Goal: Transaction & Acquisition: Purchase product/service

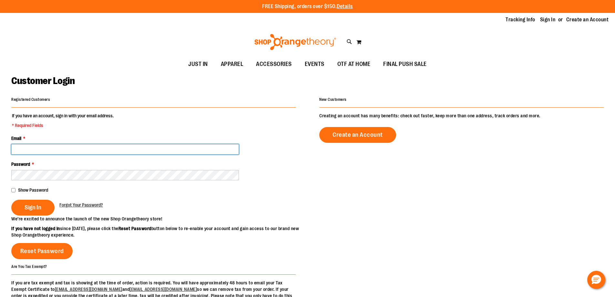
click at [120, 153] on input "Email *" at bounding box center [125, 149] width 228 height 10
click at [44, 150] on input "**********" at bounding box center [125, 149] width 228 height 10
type input "**********"
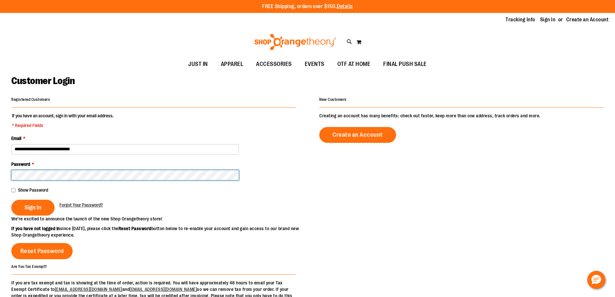
click at [11, 200] on button "Sign In" at bounding box center [32, 208] width 43 height 16
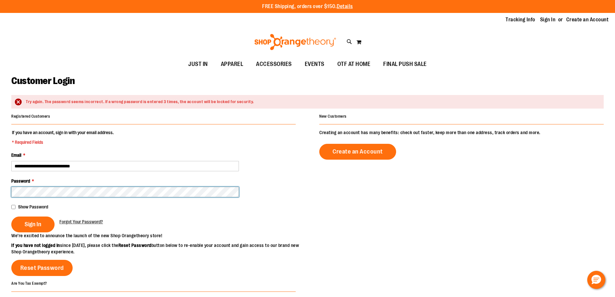
click at [11, 216] on button "Sign In" at bounding box center [32, 224] width 43 height 16
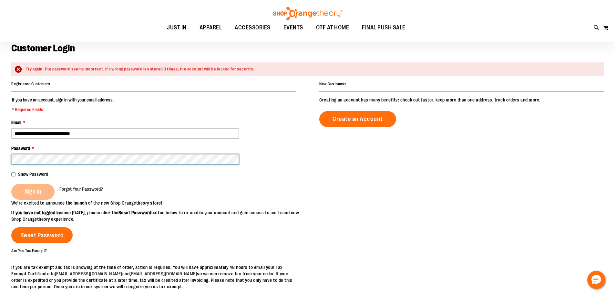
scroll to position [64, 0]
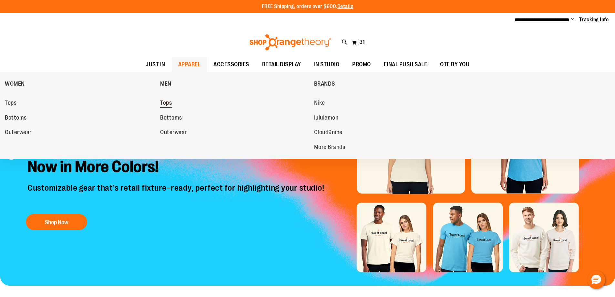
click at [168, 103] on span "Tops" at bounding box center [166, 103] width 12 height 8
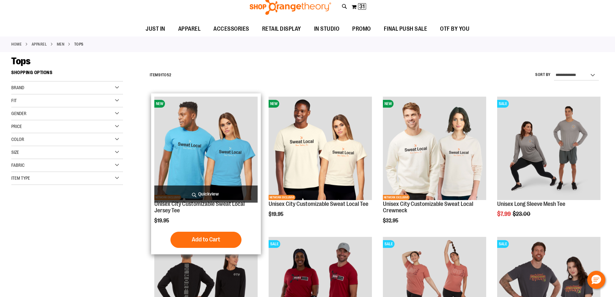
scroll to position [64, 0]
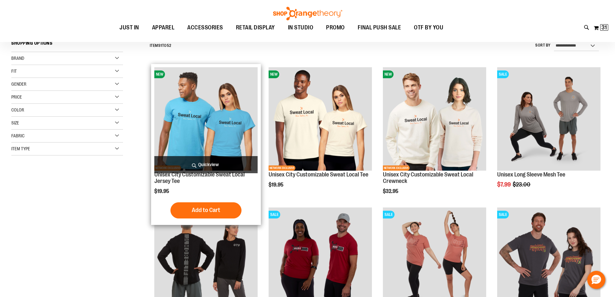
click at [225, 112] on img "product" at bounding box center [205, 118] width 103 height 103
click at [204, 109] on img "product" at bounding box center [205, 118] width 103 height 103
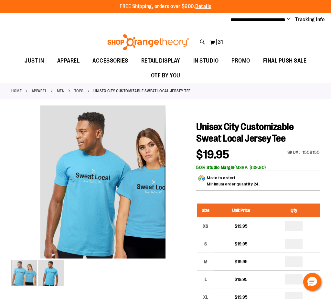
drag, startPoint x: 82, startPoint y: 153, endPoint x: 158, endPoint y: 146, distance: 76.6
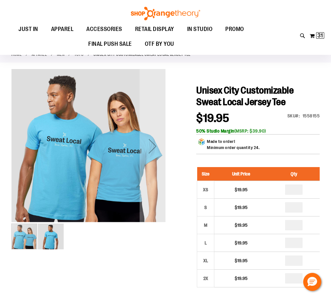
scroll to position [32, 0]
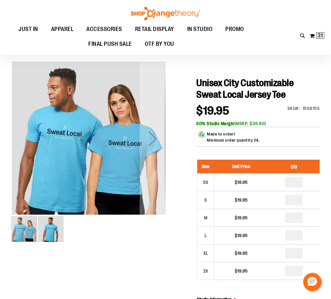
drag, startPoint x: 83, startPoint y: 117, endPoint x: 89, endPoint y: 143, distance: 26.8
click at [89, 143] on img "carousel" at bounding box center [89, 138] width 154 height 154
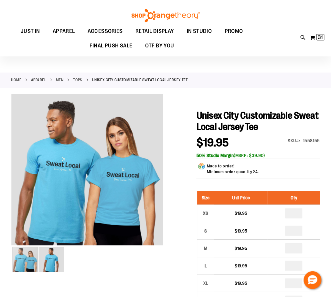
scroll to position [20, 0]
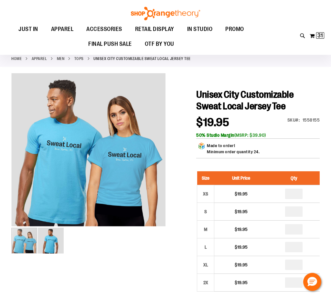
click at [326, 31] on div "Toggle Nav Search Popular Suggestions Advanced Search" at bounding box center [165, 27] width 331 height 55
click at [318, 40] on button "My Cart 31 31 items" at bounding box center [316, 36] width 15 height 10
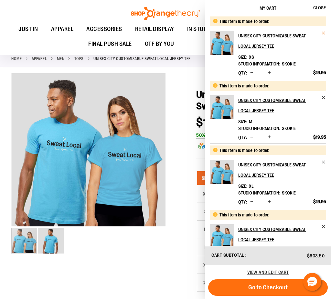
click at [321, 33] on span "Remove item" at bounding box center [323, 33] width 5 height 5
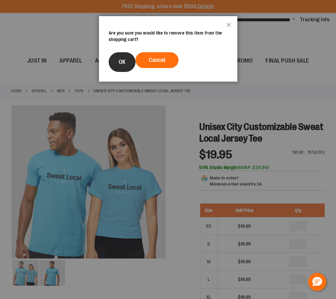
click at [126, 63] on button "OK" at bounding box center [122, 62] width 27 height 20
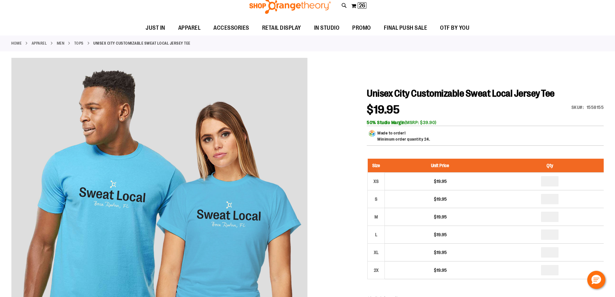
scroll to position [97, 0]
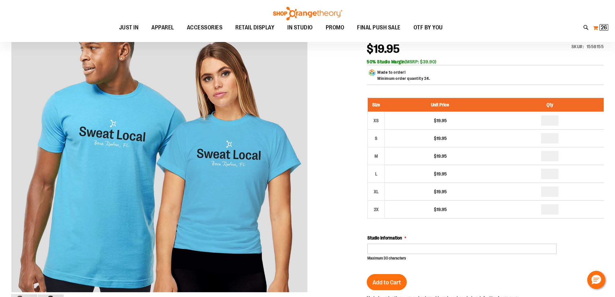
click at [602, 24] on span "26" at bounding box center [604, 27] width 6 height 6
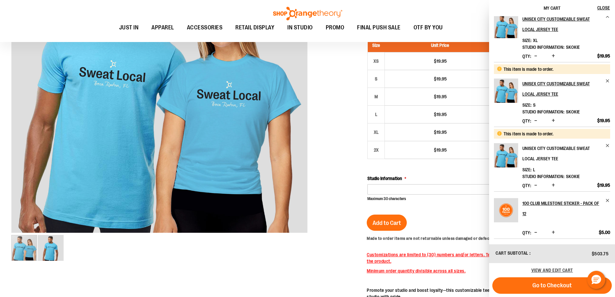
scroll to position [290, 0]
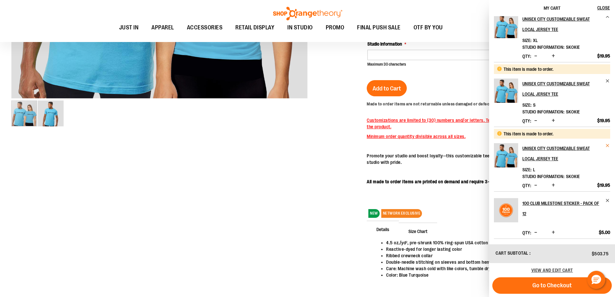
click at [608, 144] on span "Remove item" at bounding box center [608, 145] width 5 height 5
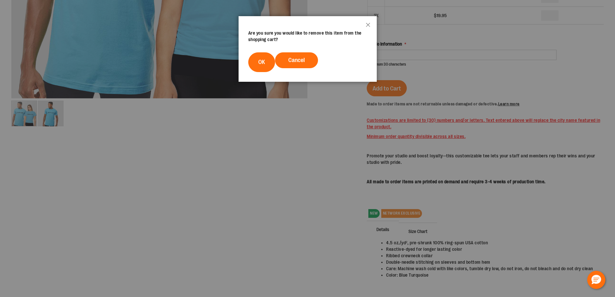
scroll to position [0, 0]
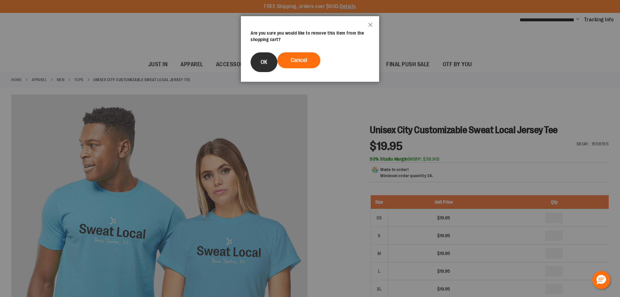
click at [268, 64] on button "OK" at bounding box center [264, 62] width 27 height 20
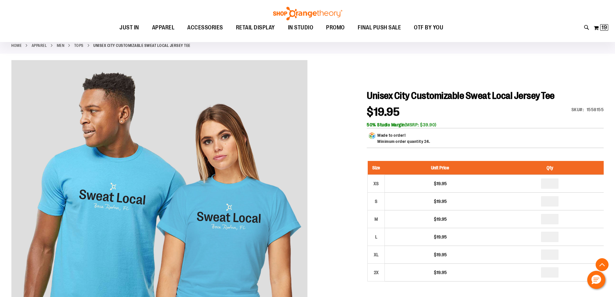
scroll to position [129, 0]
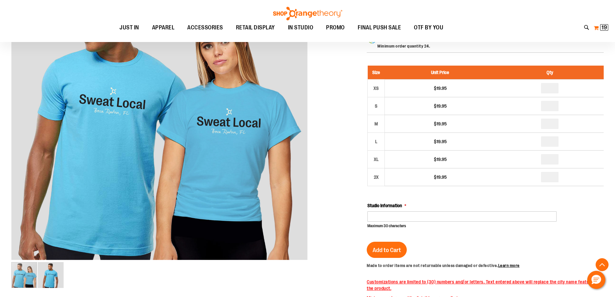
click at [599, 28] on button "My Cart 19 19 items" at bounding box center [601, 28] width 15 height 10
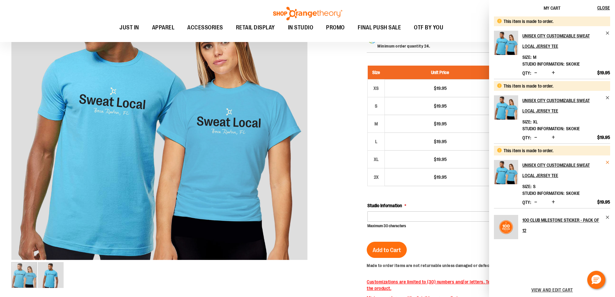
click at [606, 162] on span "Remove item" at bounding box center [608, 162] width 5 height 5
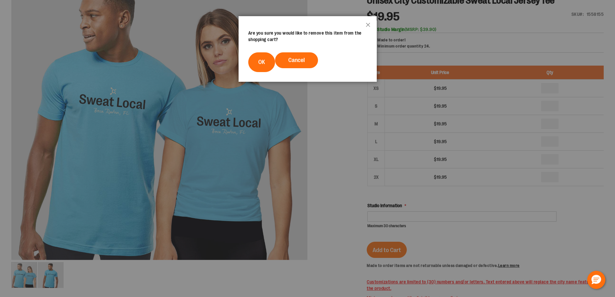
scroll to position [0, 0]
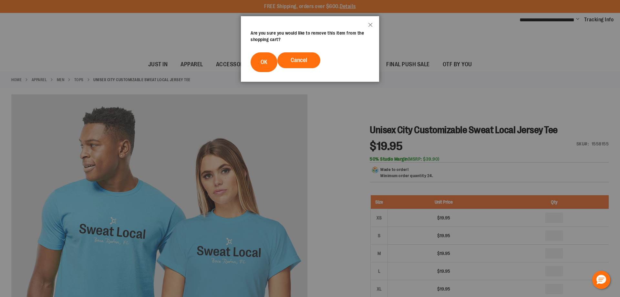
click at [280, 67] on footer "Cancel OK" at bounding box center [310, 62] width 138 height 39
click at [273, 64] on button "OK" at bounding box center [264, 62] width 27 height 20
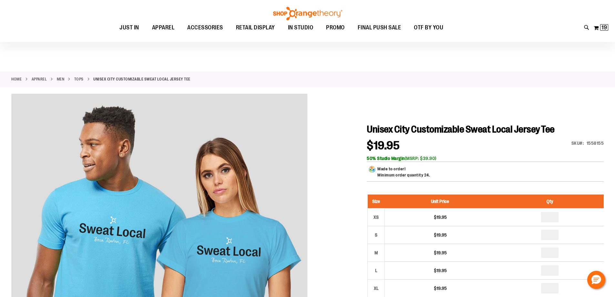
scroll to position [97, 0]
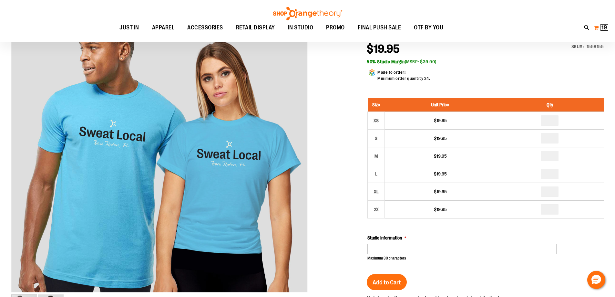
click at [601, 28] on span "19 19 items" at bounding box center [604, 27] width 8 height 6
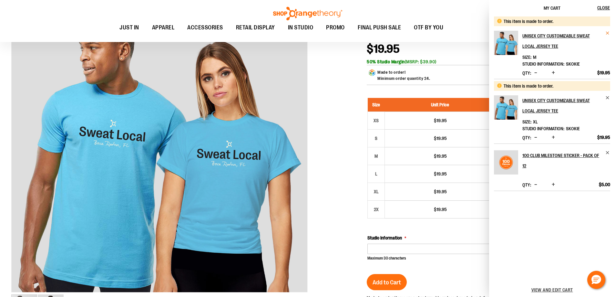
click at [607, 32] on span "Remove item" at bounding box center [608, 33] width 5 height 5
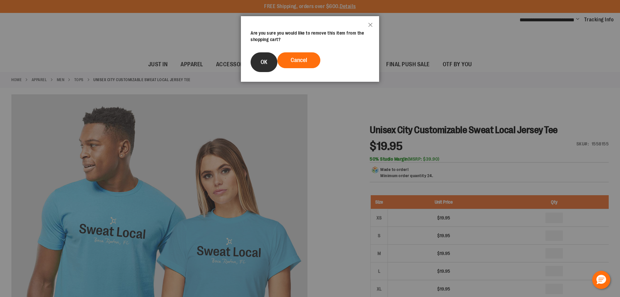
click at [270, 59] on button "OK" at bounding box center [264, 62] width 27 height 20
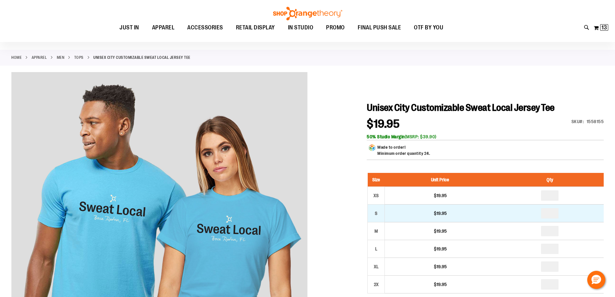
scroll to position [129, 0]
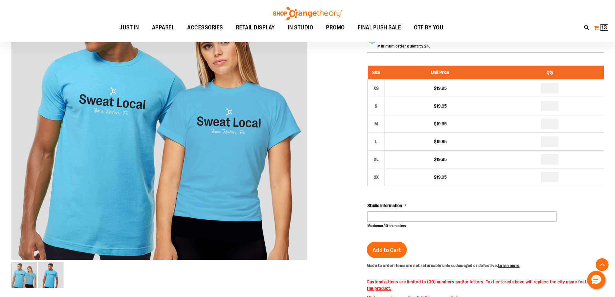
click at [596, 26] on button "My Cart 13 13 items" at bounding box center [601, 28] width 15 height 10
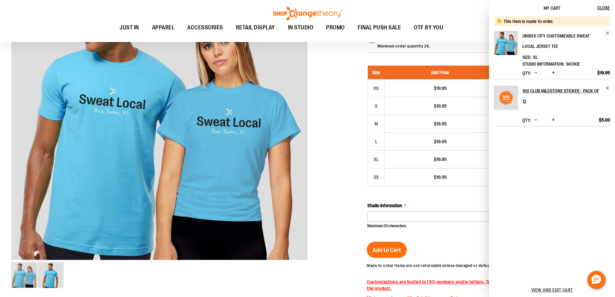
click at [605, 33] on link "Unisex City Customizable Sweat Local Jersey Tee" at bounding box center [567, 41] width 88 height 21
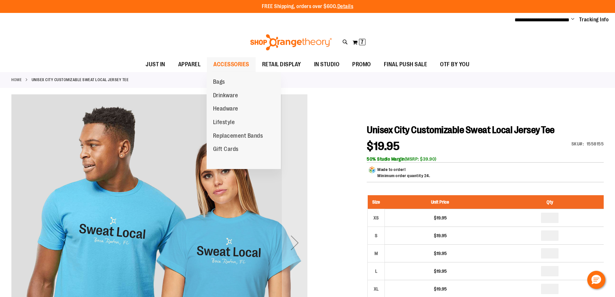
click at [229, 65] on span "ACCESSORIES" at bounding box center [232, 64] width 36 height 15
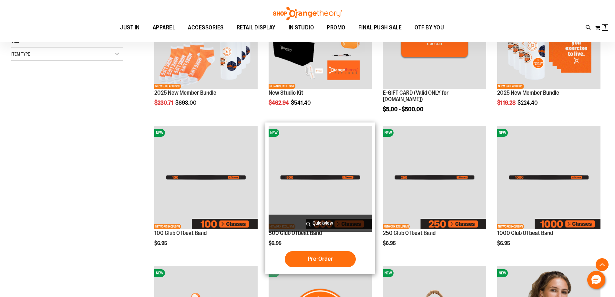
scroll to position [161, 0]
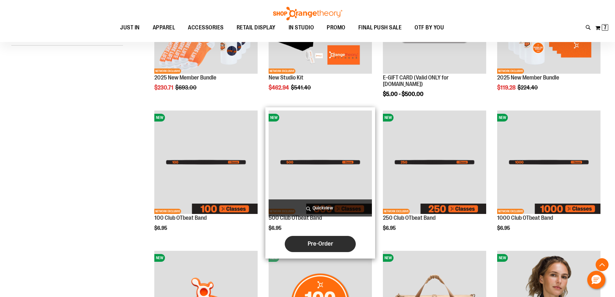
click at [327, 240] on span "Pre-Order" at bounding box center [321, 243] width 26 height 7
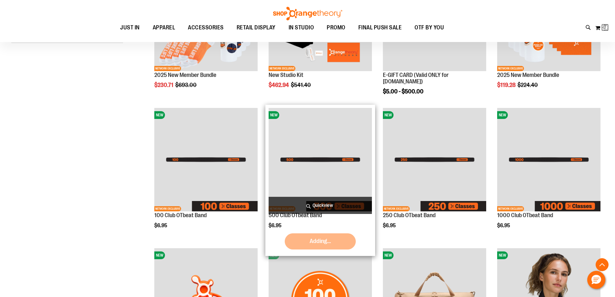
scroll to position [161, 0]
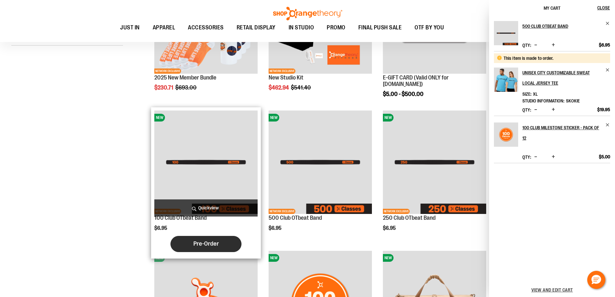
click at [216, 247] on span "Pre-Order" at bounding box center [206, 243] width 26 height 7
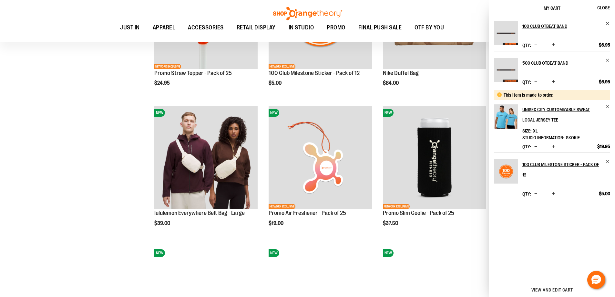
scroll to position [452, 0]
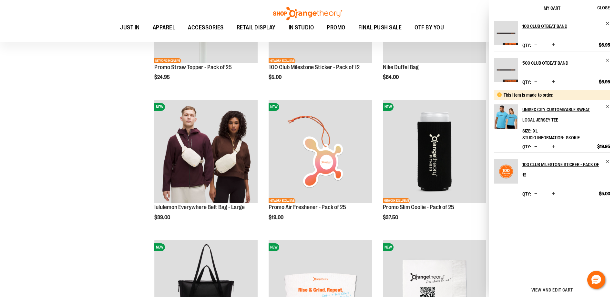
click at [554, 81] on span "Increase product quantity" at bounding box center [553, 81] width 3 height 6
click at [608, 105] on span "Remove item" at bounding box center [608, 106] width 5 height 5
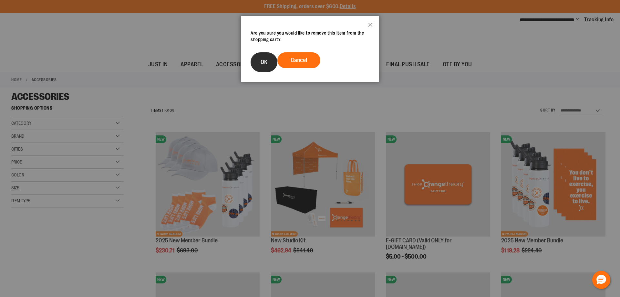
click at [268, 58] on button "OK" at bounding box center [264, 62] width 27 height 20
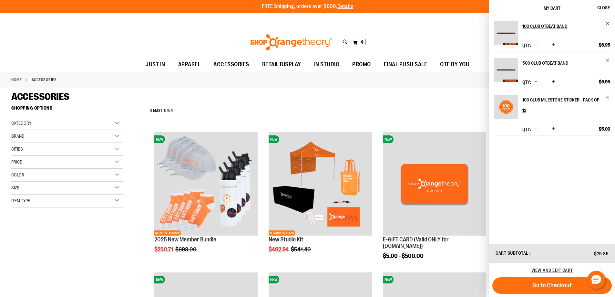
click at [553, 81] on span "Increase product quantity" at bounding box center [553, 81] width 3 height 6
click at [554, 81] on span "Increase product quantity" at bounding box center [553, 81] width 3 height 6
click at [553, 80] on span "Increase product quantity" at bounding box center [553, 81] width 3 height 6
click at [552, 81] on span "Increase product quantity" at bounding box center [553, 81] width 3 height 6
click at [553, 44] on span "Increase product quantity" at bounding box center [553, 45] width 3 height 6
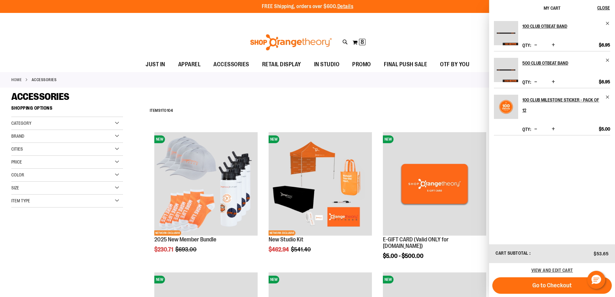
click at [553, 44] on span "Increase product quantity" at bounding box center [553, 45] width 3 height 6
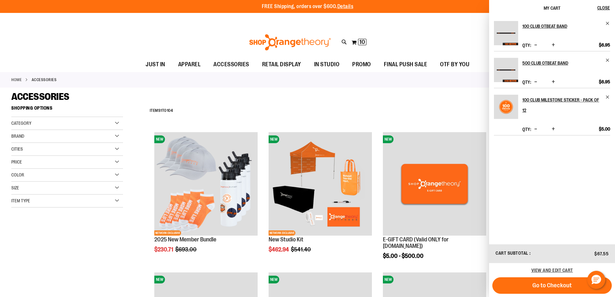
click at [553, 44] on span "Increase product quantity" at bounding box center [553, 45] width 3 height 6
click at [555, 44] on span "Increase product quantity" at bounding box center [553, 45] width 3 height 6
click at [553, 47] on span "Increase product quantity" at bounding box center [553, 45] width 3 height 6
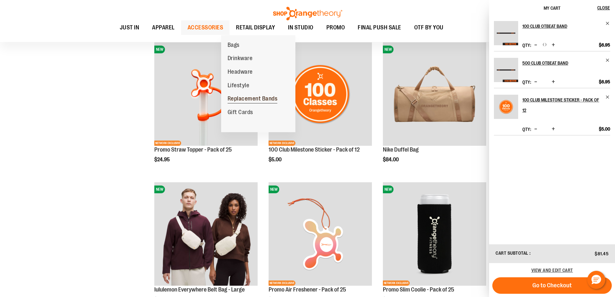
scroll to position [452, 0]
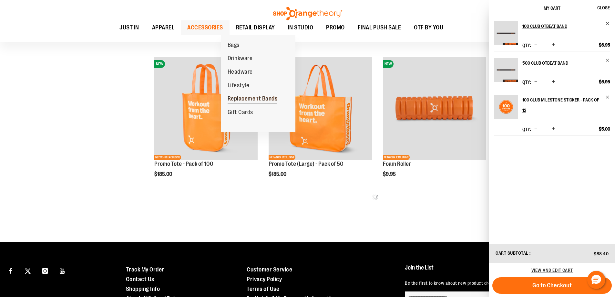
scroll to position [840, 0]
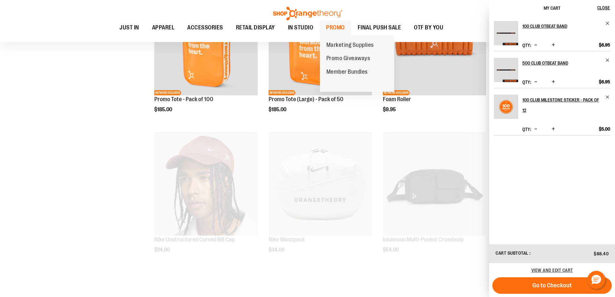
click at [342, 27] on span "PROMO" at bounding box center [335, 27] width 19 height 15
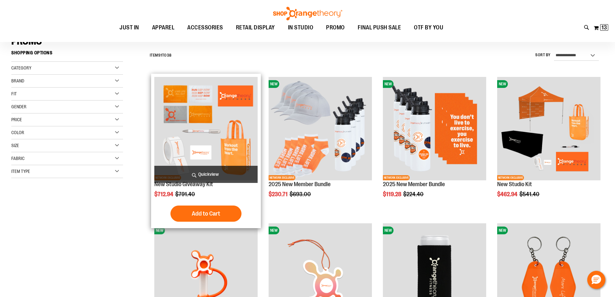
scroll to position [64, 0]
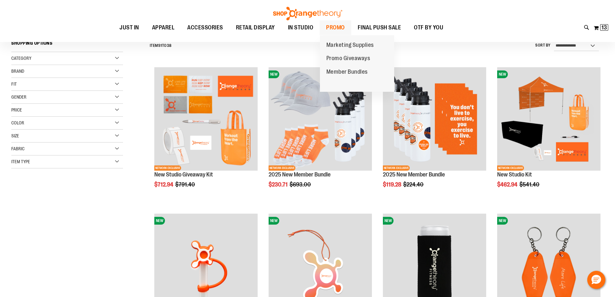
click at [334, 27] on span "PROMO" at bounding box center [335, 27] width 19 height 15
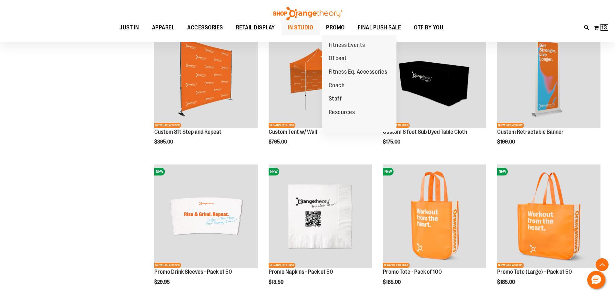
scroll to position [542, 0]
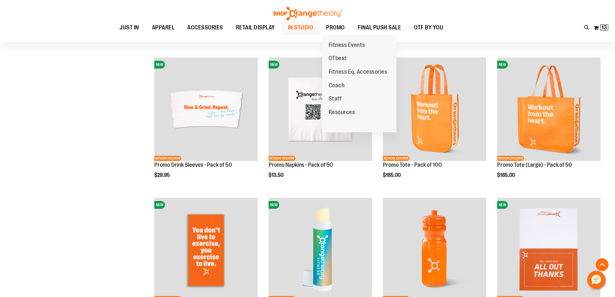
scroll to position [350, 0]
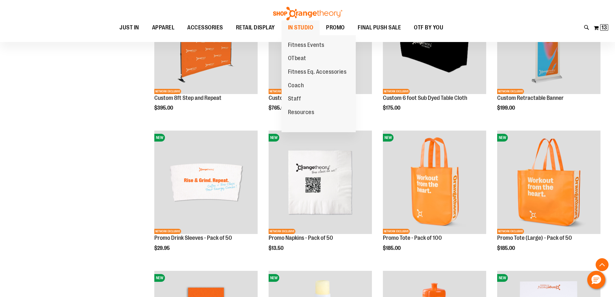
click at [293, 24] on span "IN STUDIO" at bounding box center [301, 27] width 26 height 15
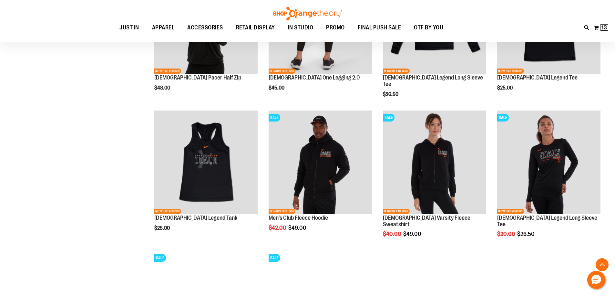
scroll to position [582, 0]
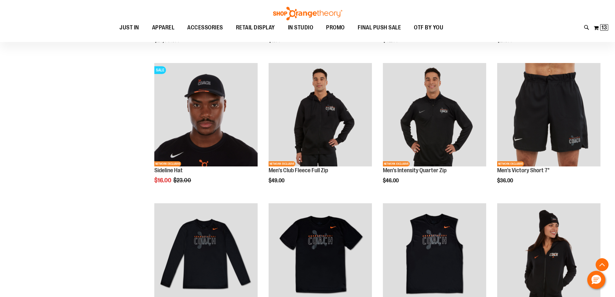
scroll to position [195, 0]
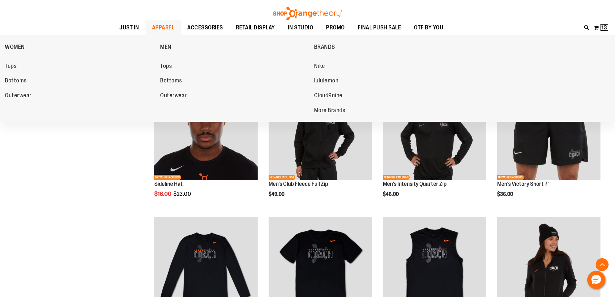
click at [154, 22] on span "APPAREL" at bounding box center [163, 27] width 23 height 15
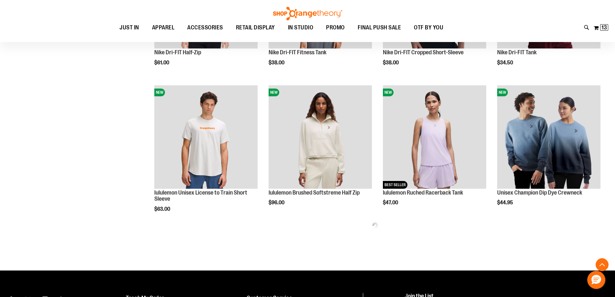
scroll to position [259, 0]
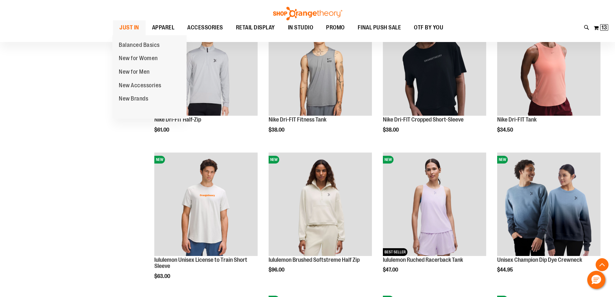
click at [125, 25] on span "JUST IN" at bounding box center [130, 27] width 20 height 15
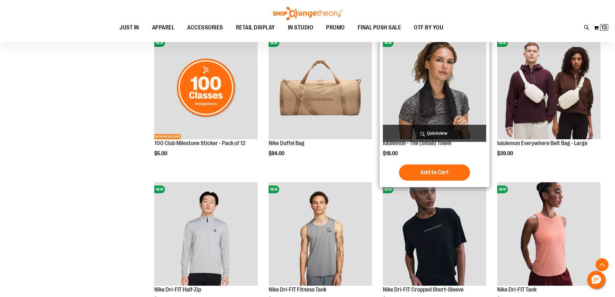
scroll to position [601, 0]
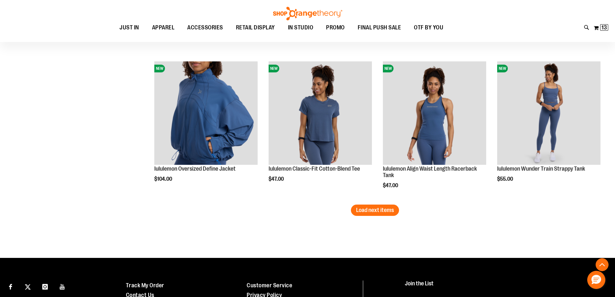
scroll to position [1322, 0]
